Goal: Task Accomplishment & Management: Complete application form

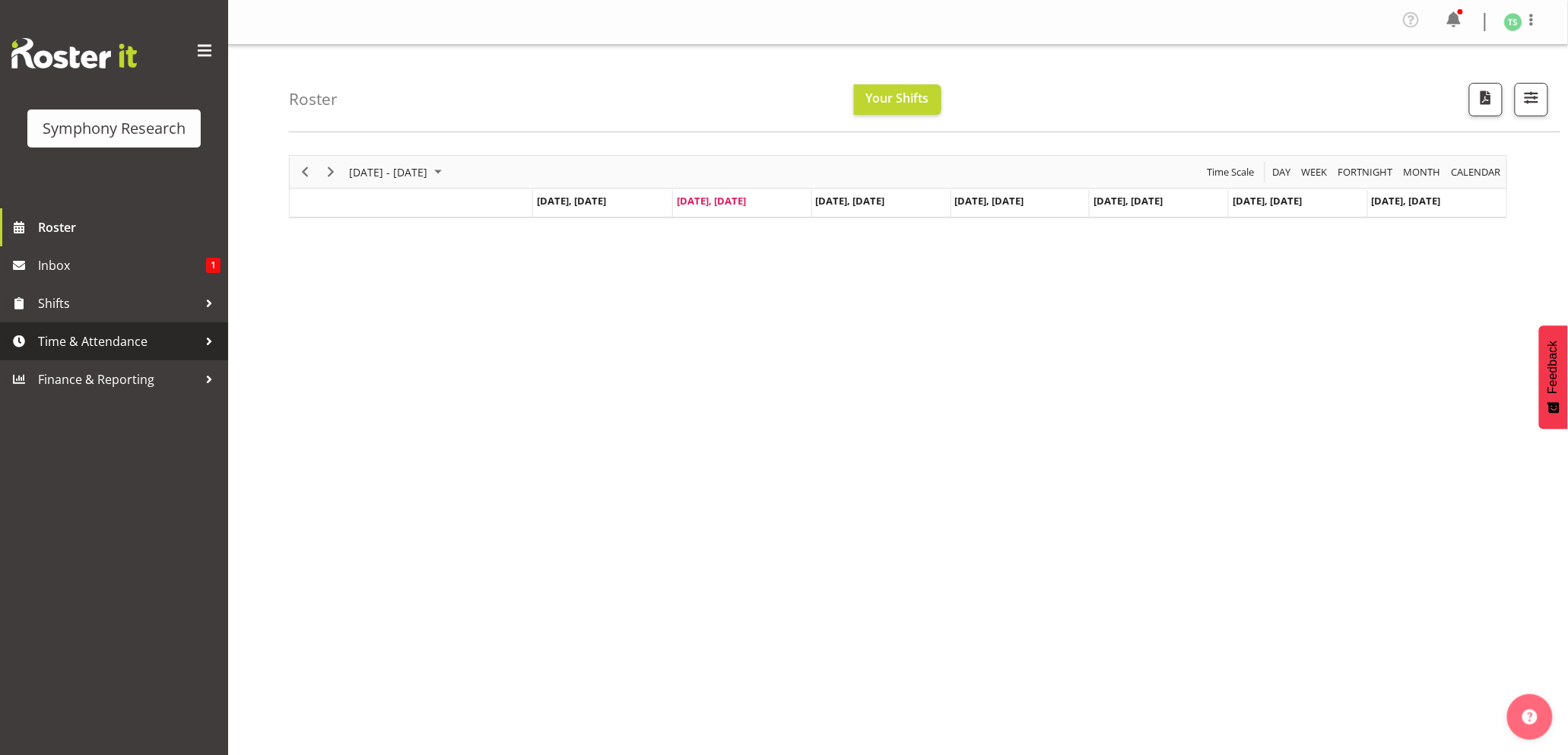
click at [108, 338] on span "Time & Attendance" at bounding box center [118, 340] width 160 height 23
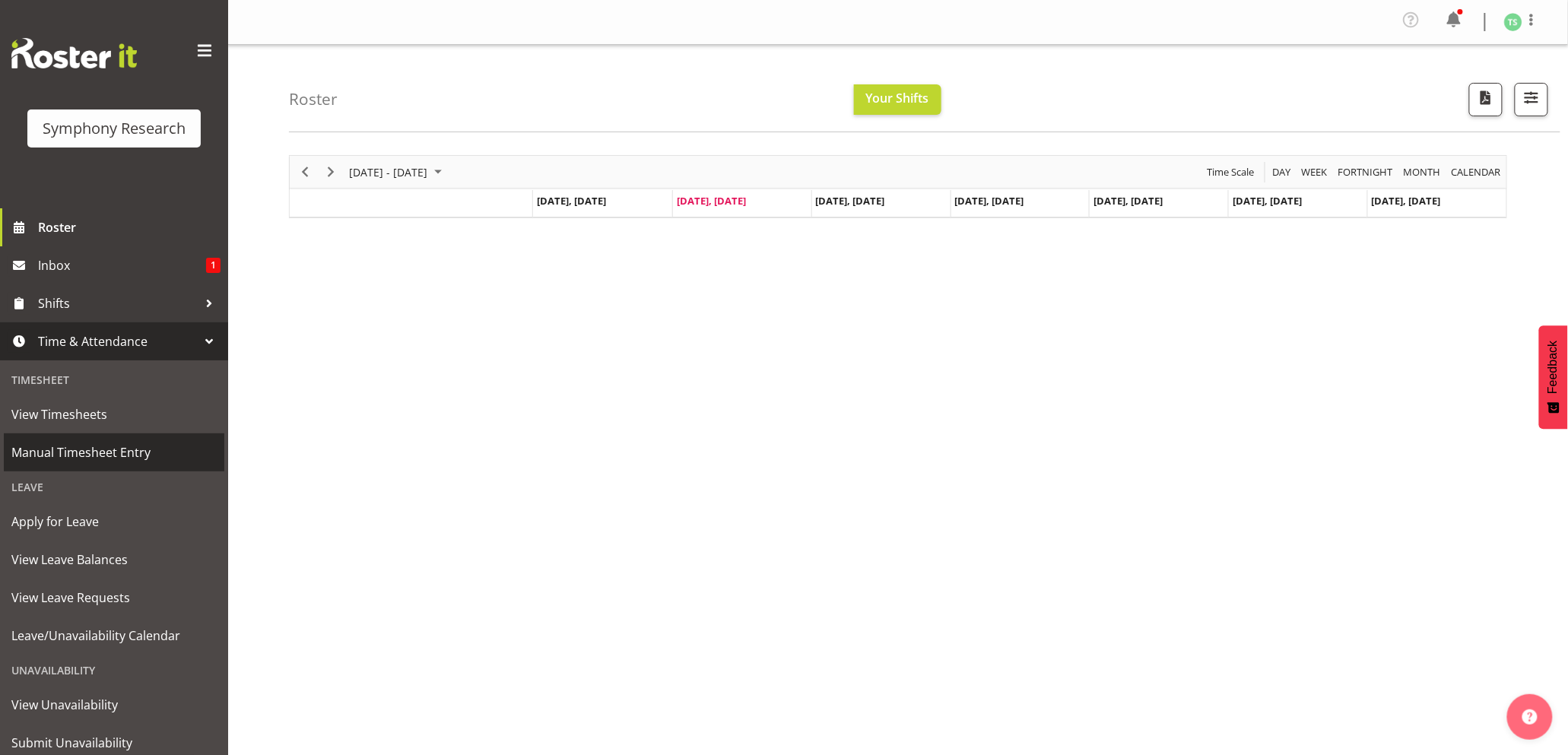
drag, startPoint x: 77, startPoint y: 447, endPoint x: 102, endPoint y: 435, distance: 27.7
click at [79, 446] on span "Manual Timesheet Entry" at bounding box center [114, 452] width 205 height 23
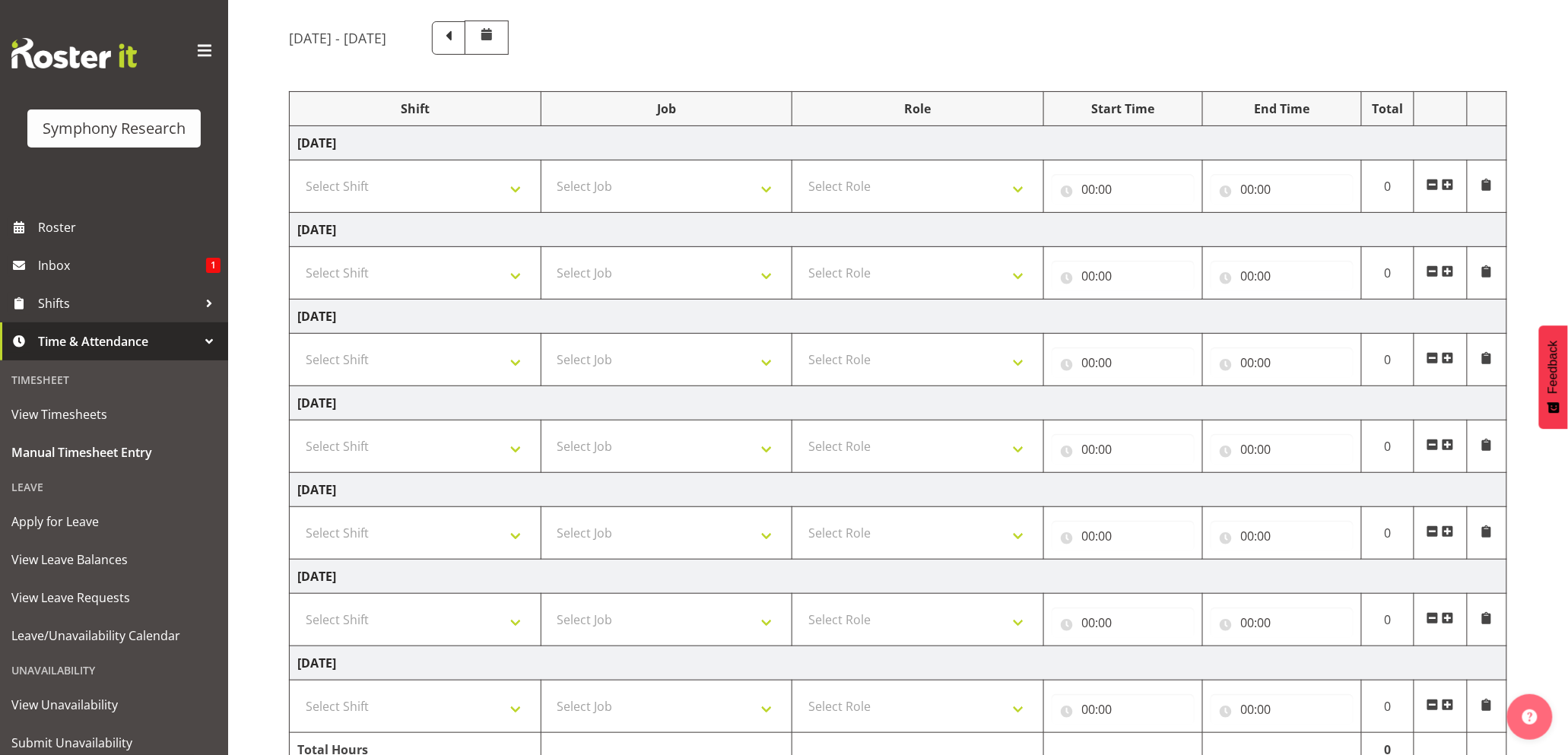
scroll to position [202, 0]
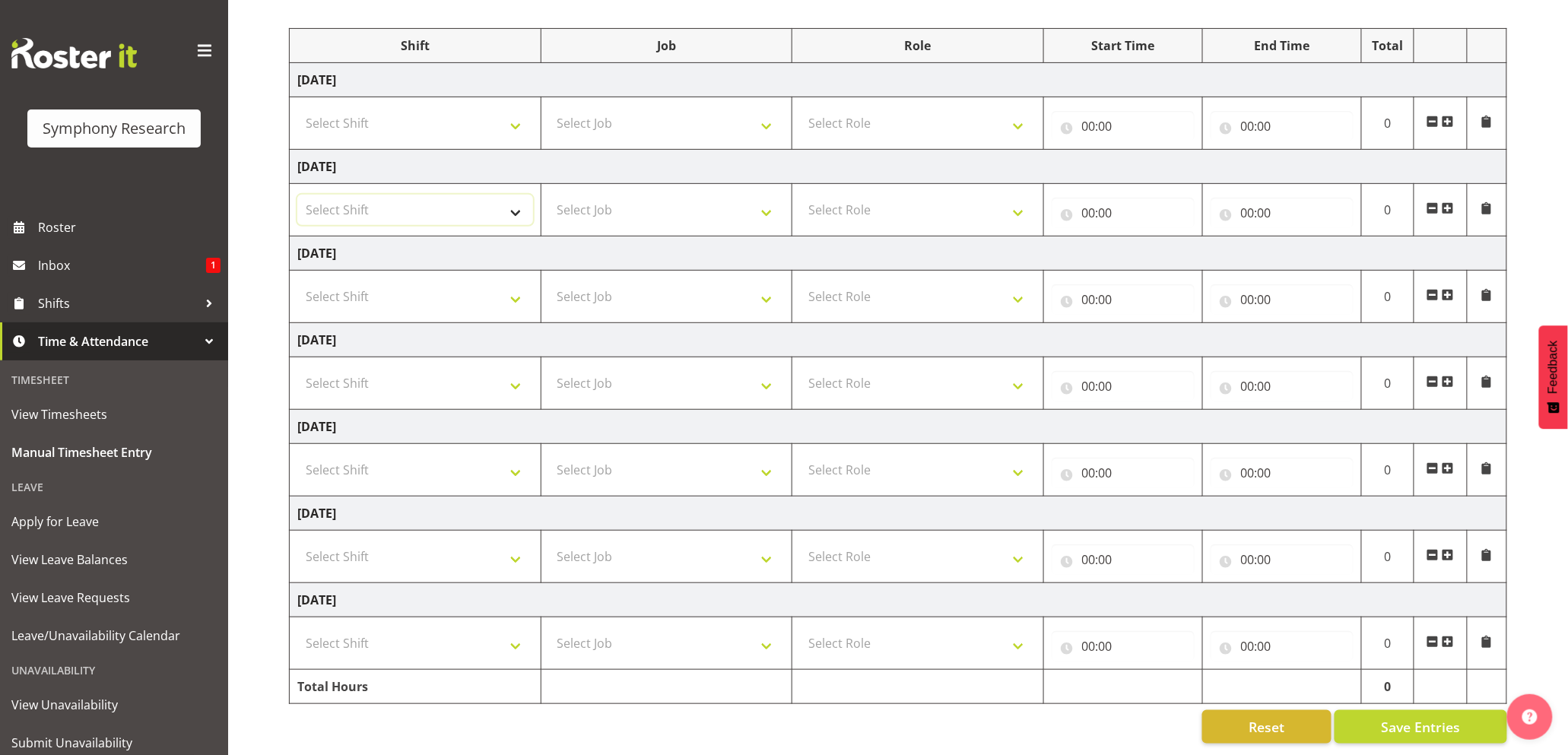
click at [521, 196] on select "Select Shift !!Weekend Residential (Roster IT Shift Label) *Business 9/10am ~ 4…" at bounding box center [415, 209] width 236 height 30
select select "26078"
click at [297, 194] on select "Select Shift !!Weekend Residential (Roster IT Shift Label) *Business 9/10am ~ 4…" at bounding box center [415, 209] width 236 height 30
click at [777, 198] on select "Select Job 550060 IF Admin 553492 World Poll Aus Wave 2 Main 2025 553493 World …" at bounding box center [667, 209] width 236 height 30
select select "10587"
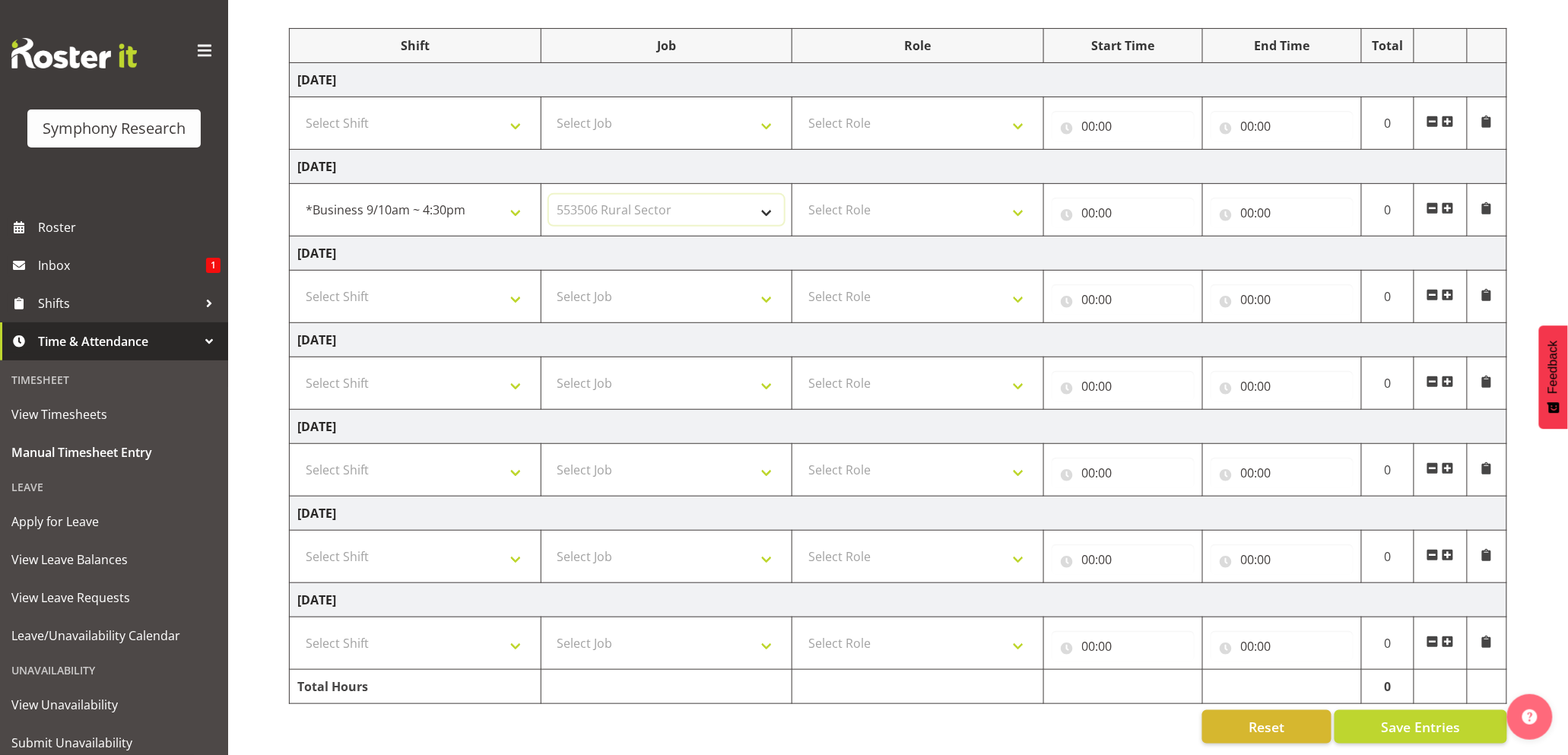
click at [549, 194] on select "Select Job 550060 IF Admin 553492 World Poll Aus Wave 2 Main 2025 553493 World …" at bounding box center [667, 209] width 236 height 30
click at [1026, 201] on select "Select Role Briefing Interviewing" at bounding box center [918, 209] width 236 height 30
select select "47"
click at [800, 194] on select "Select Role Briefing Interviewing" at bounding box center [918, 209] width 236 height 30
click at [1088, 198] on input "00:00" at bounding box center [1122, 212] width 143 height 30
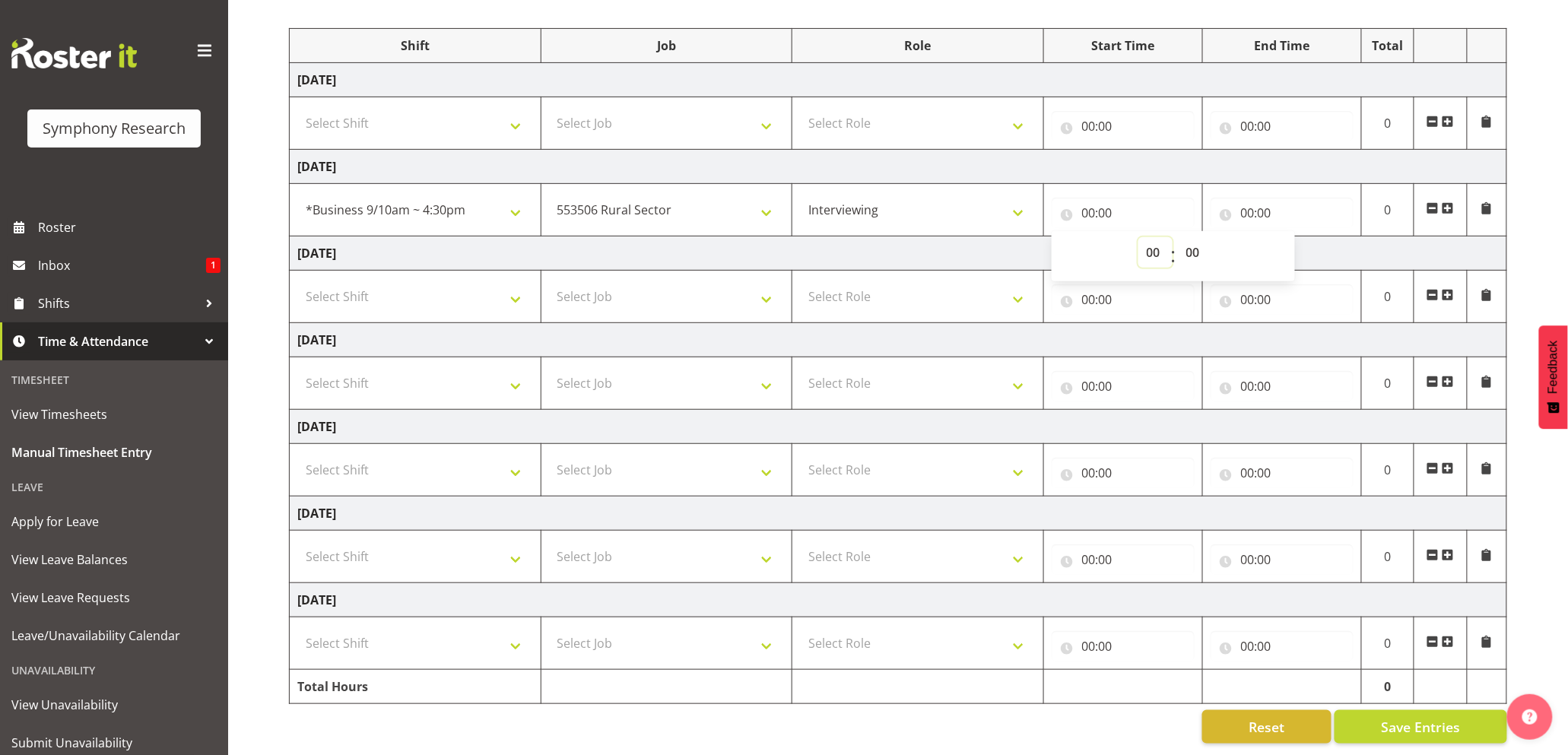
click at [1139, 239] on select "00 01 02 03 04 05 06 07 08 09 10 11 12 13 14 15 16 17 18 19 20 21 22 23" at bounding box center [1156, 251] width 35 height 30
select select "10"
click at [1139, 237] on select "00 01 02 03 04 05 06 07 08 09 10 11 12 13 14 15 16 17 18 19 20 21 22 23" at bounding box center [1156, 251] width 35 height 30
type input "10:00"
click at [1251, 198] on input "00:00" at bounding box center [1281, 212] width 143 height 30
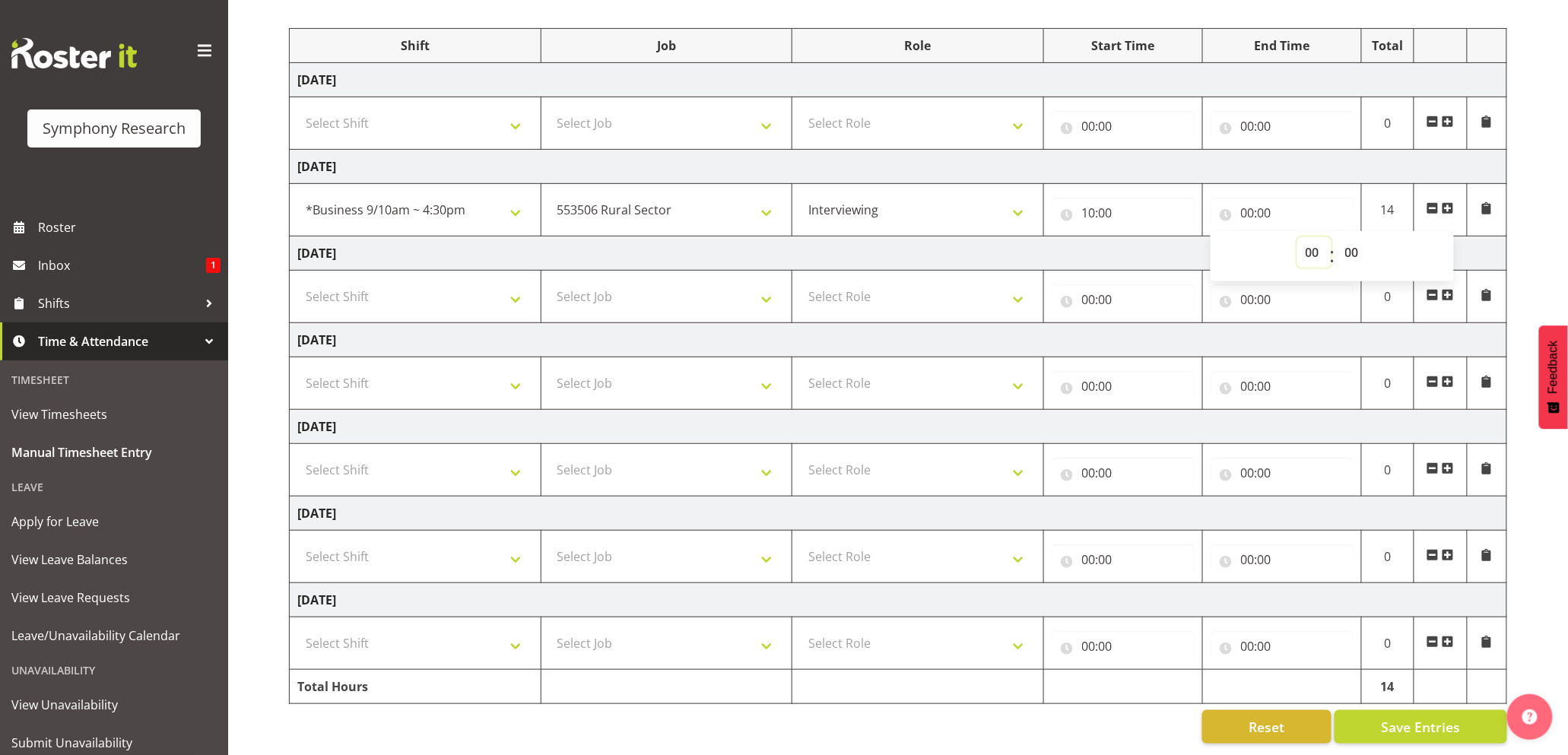
click at [1305, 245] on select "00 01 02 03 04 05 06 07 08 09 10 11 12 13 14 15 16 17 18 19 20 21 22 23" at bounding box center [1315, 251] width 35 height 30
select select "13"
click at [1297, 237] on select "00 01 02 03 04 05 06 07 08 09 10 11 12 13 14 15 16 17 18 19 20 21 22 23" at bounding box center [1315, 251] width 35 height 30
type input "13:00"
drag, startPoint x: 1422, startPoint y: 713, endPoint x: 1405, endPoint y: 678, distance: 38.9
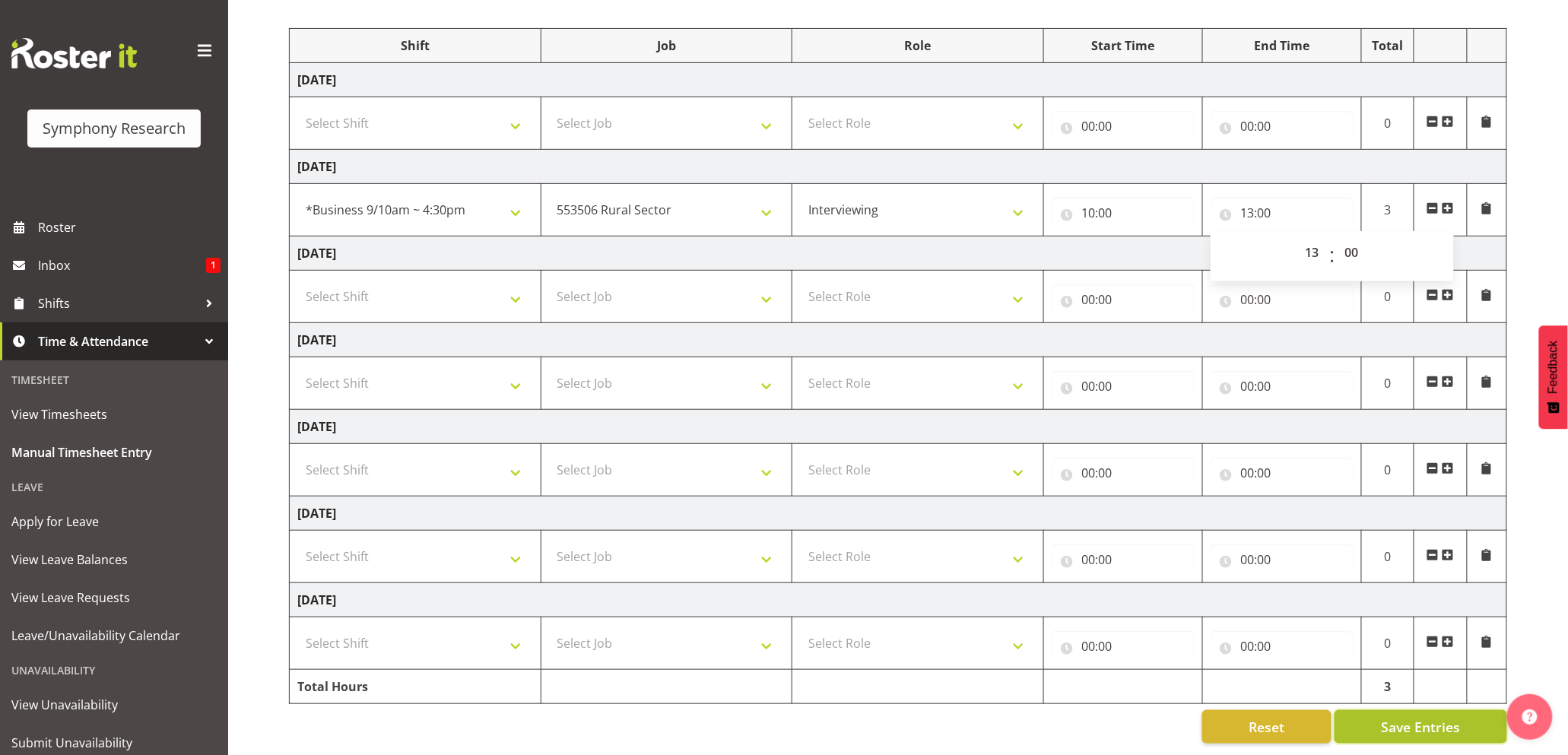
click at [1421, 717] on span "Save Entries" at bounding box center [1420, 727] width 79 height 20
